Goal: Find specific page/section: Find specific page/section

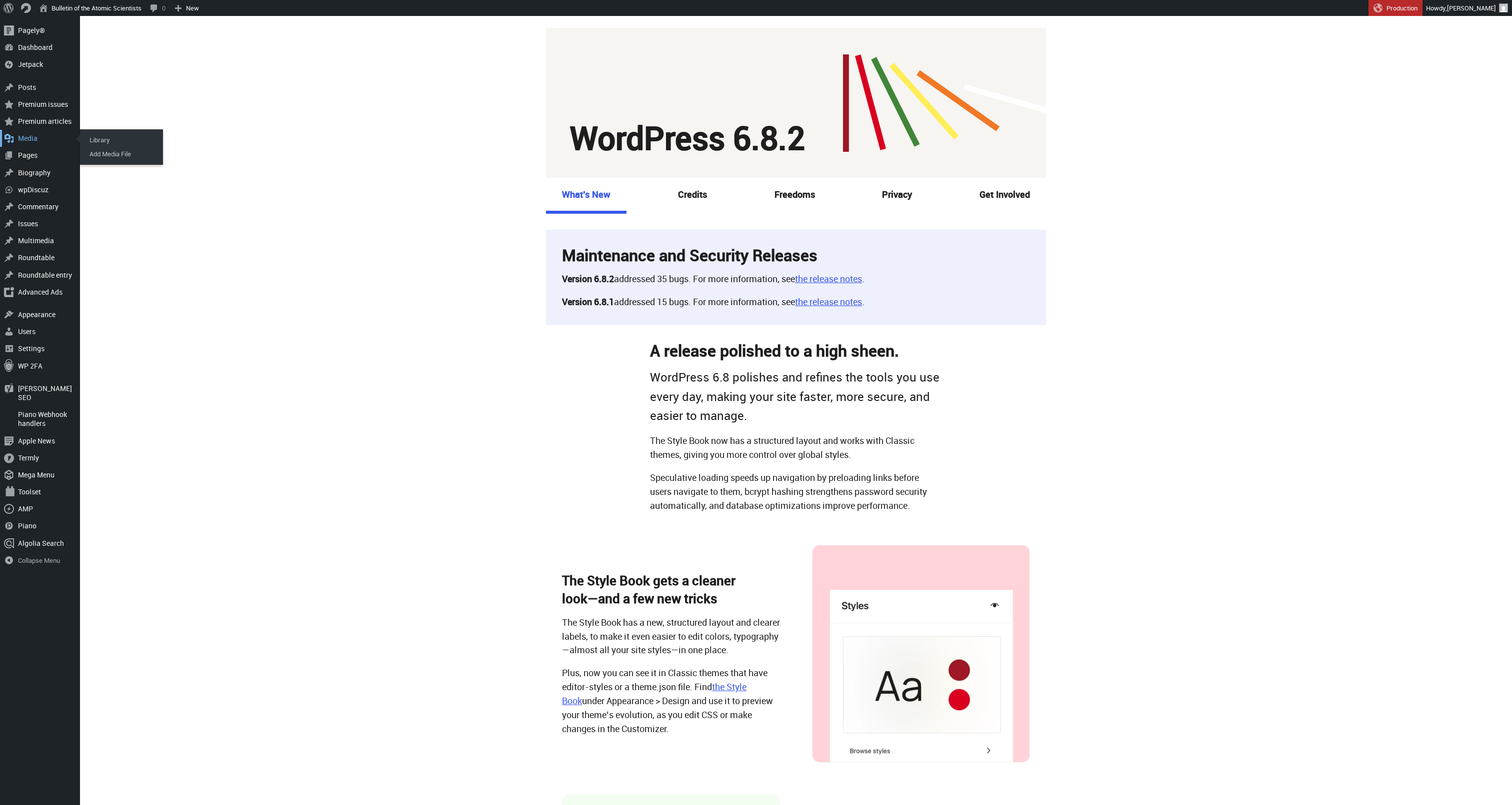
click at [8, 147] on div "Main menu" at bounding box center [9, 138] width 18 height 17
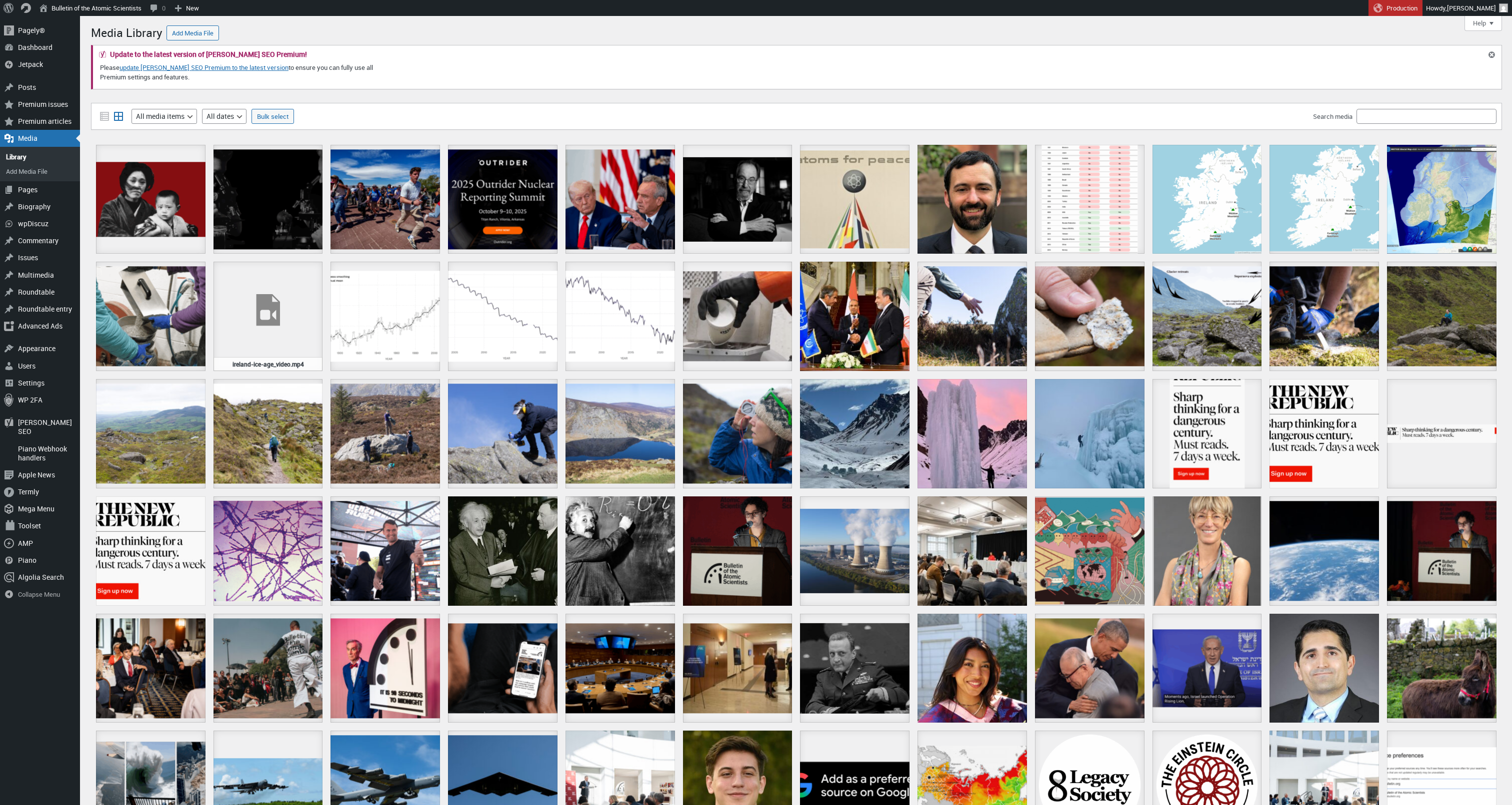
click at [1380, 130] on div "Filter media List view Grid view Filter by type All media items Images Audio Vi…" at bounding box center [796, 117] width 1410 height 27
click at [1377, 124] on input "Search media" at bounding box center [1426, 116] width 140 height 15
type input "Conversations Before Midnight"
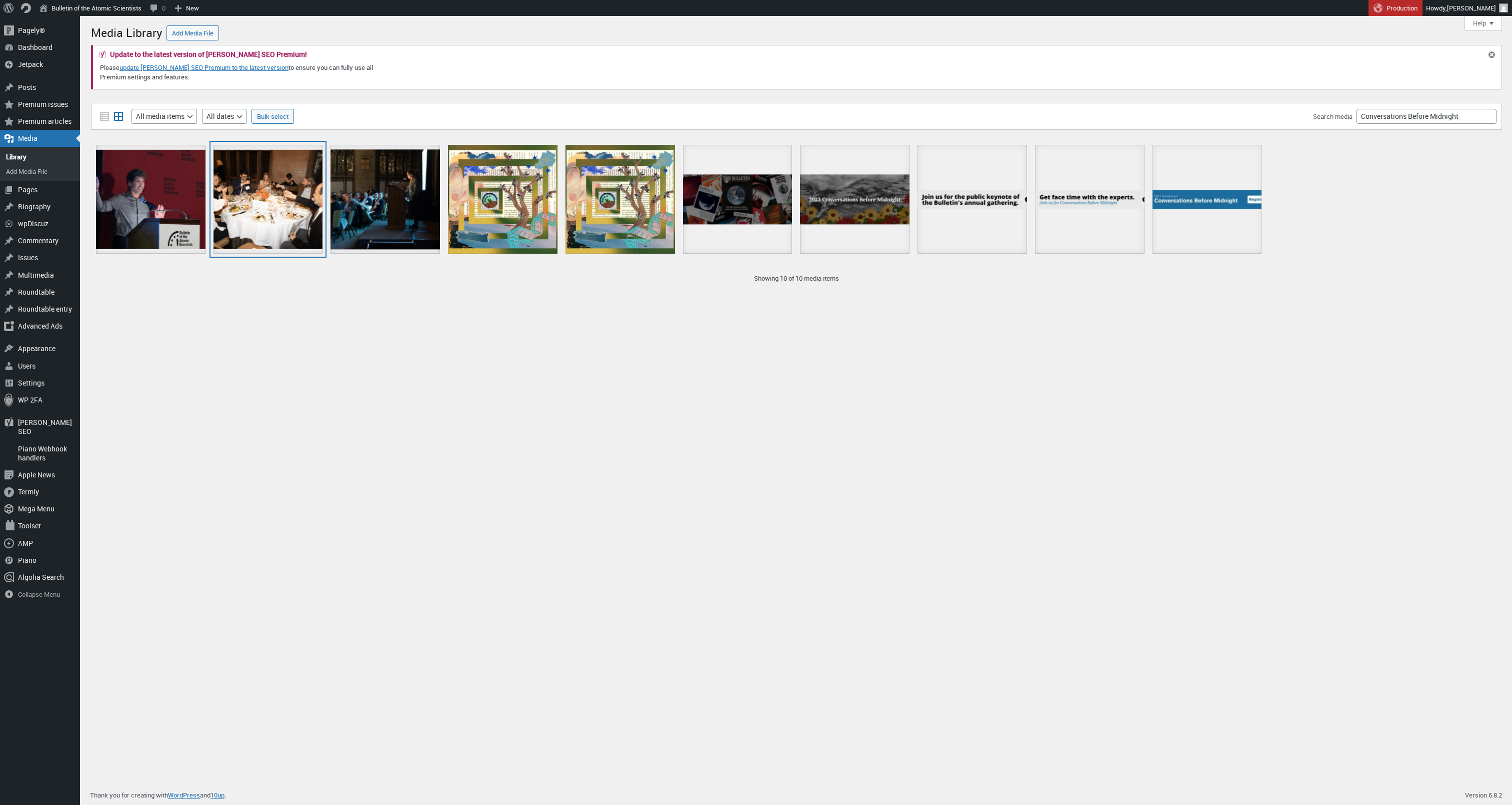
click at [292, 195] on div "Screenshot 2025-05-22 at 4.05.18 PM" at bounding box center [268, 199] width 110 height 109
